Goal: Find specific page/section: Find specific page/section

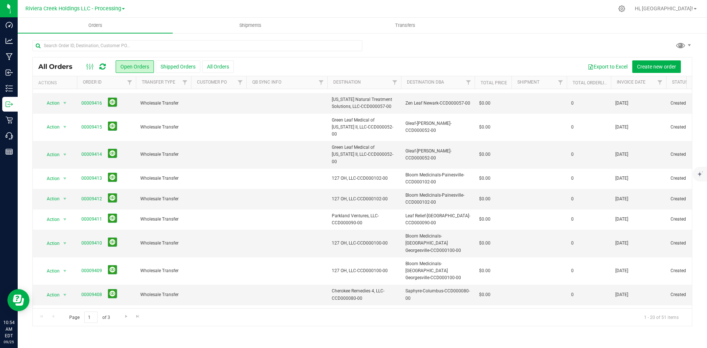
scroll to position [194, 0]
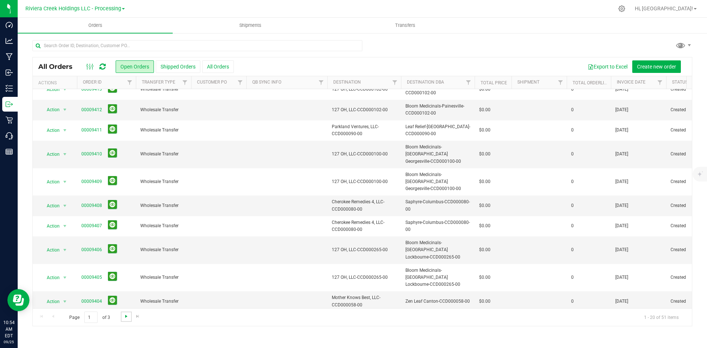
click at [125, 314] on span "Go to the next page" at bounding box center [126, 316] width 6 height 6
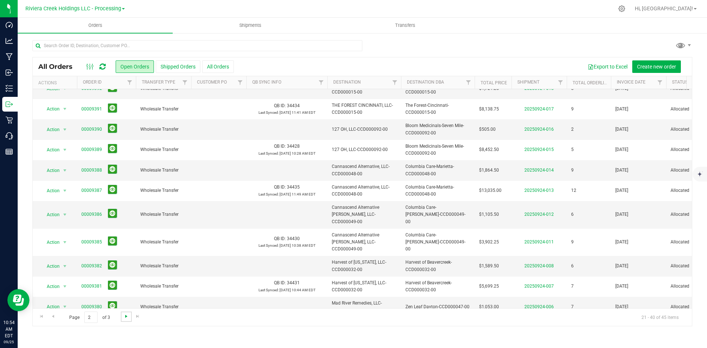
click at [125, 317] on span "Go to the next page" at bounding box center [126, 316] width 6 height 6
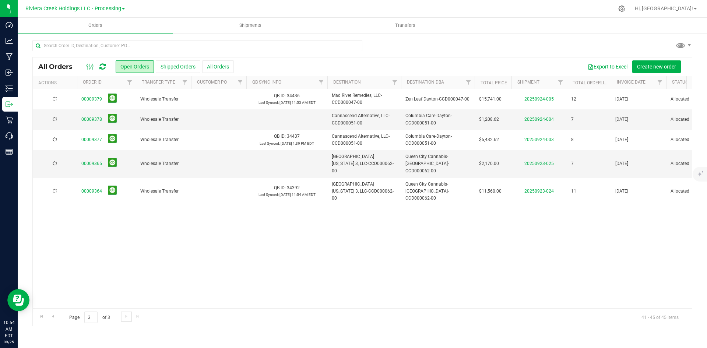
scroll to position [0, 0]
click at [56, 314] on span "Go to the previous page" at bounding box center [53, 316] width 6 height 6
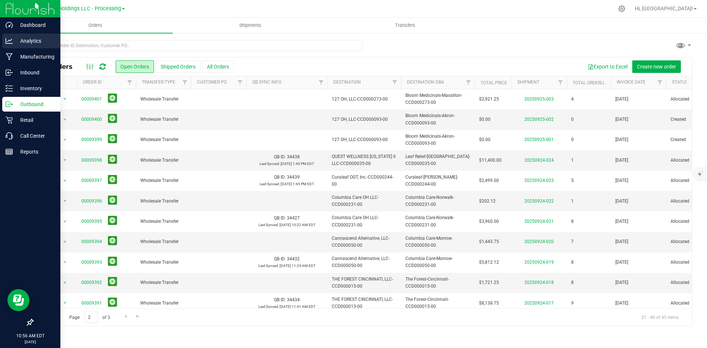
click at [37, 39] on p "Analytics" at bounding box center [35, 40] width 44 height 9
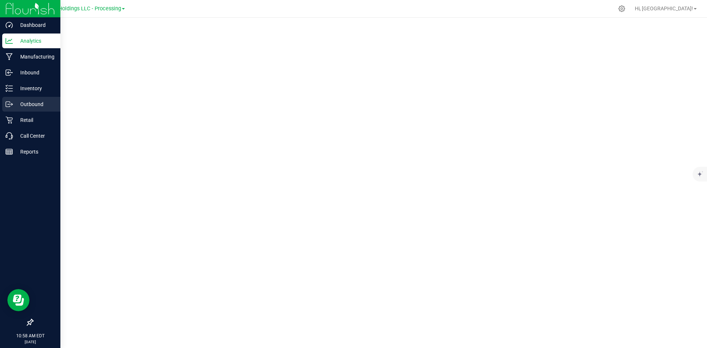
click at [34, 106] on p "Outbound" at bounding box center [35, 104] width 44 height 9
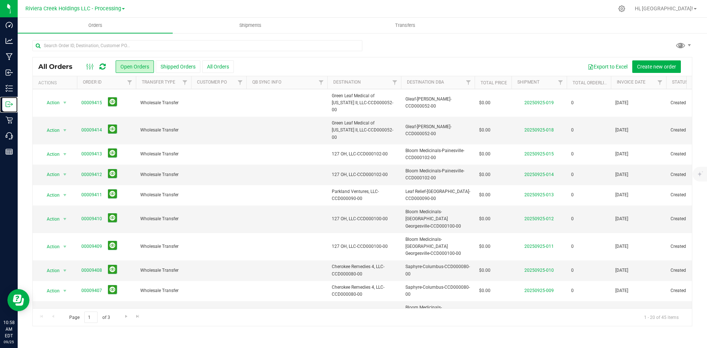
scroll to position [194, 0]
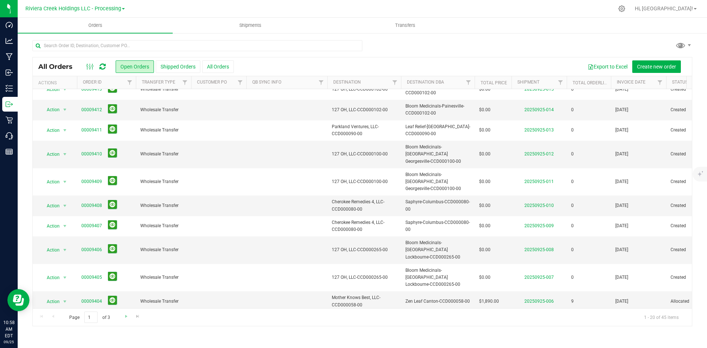
click at [120, 317] on div "Page 1 of 3 1 - 20 of 45 items" at bounding box center [362, 317] width 659 height 18
click at [129, 317] on link "Go to the next page" at bounding box center [126, 316] width 11 height 10
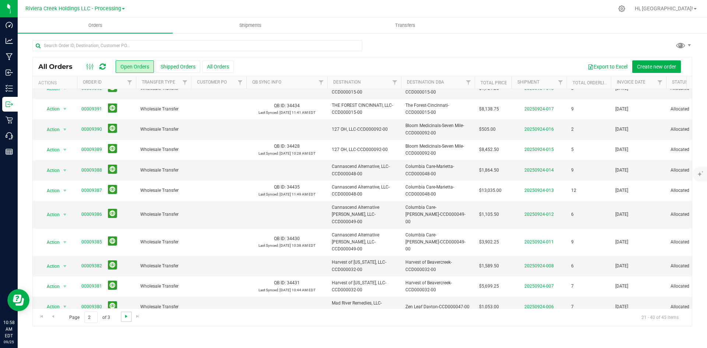
click at [126, 316] on span "Go to the next page" at bounding box center [126, 316] width 6 height 6
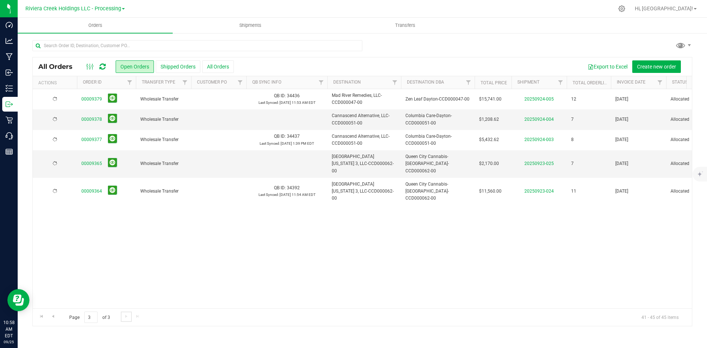
scroll to position [0, 0]
